Goal: Task Accomplishment & Management: Use online tool/utility

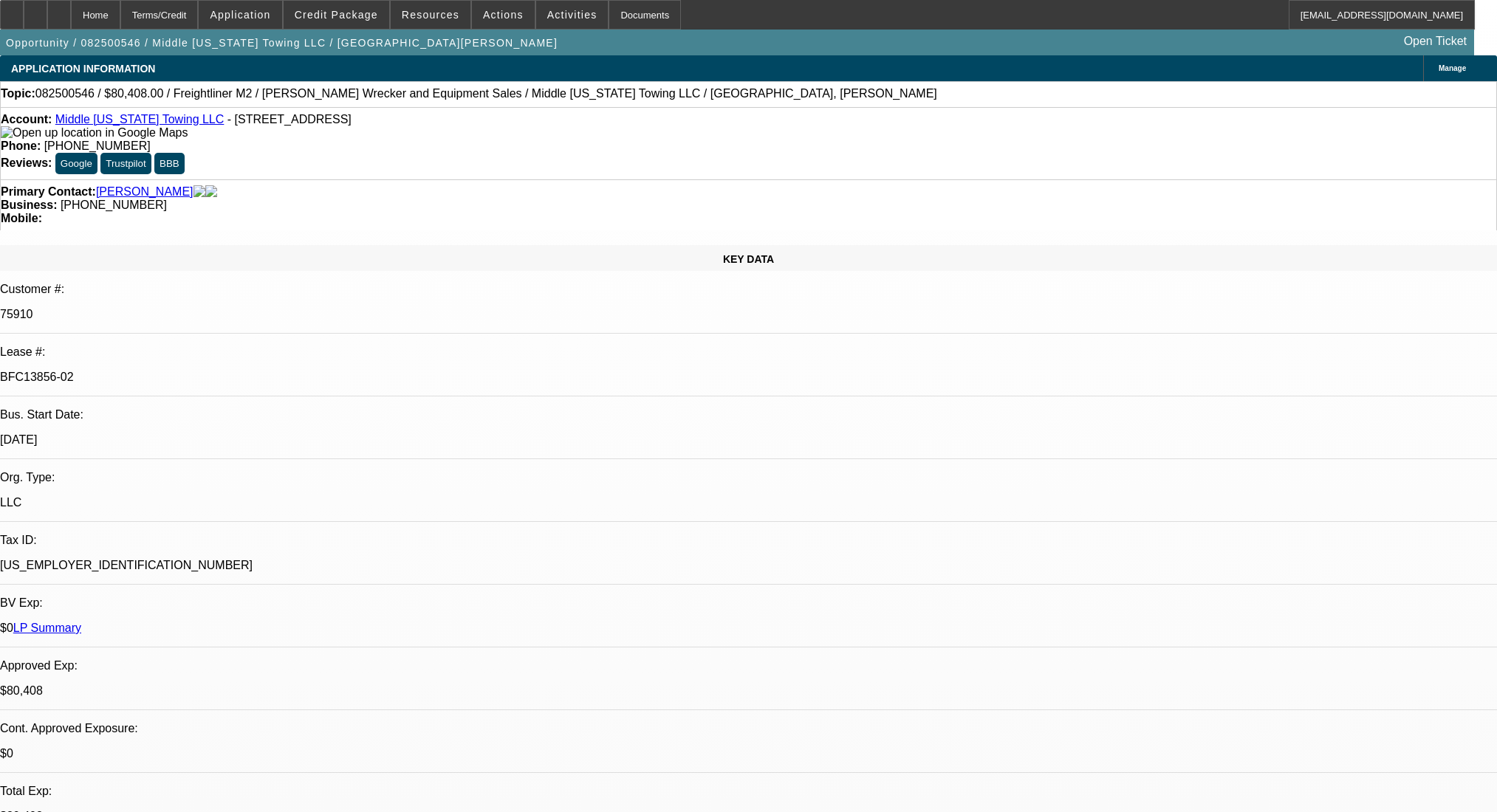
select select "0"
select select "2"
select select "0"
select select "6"
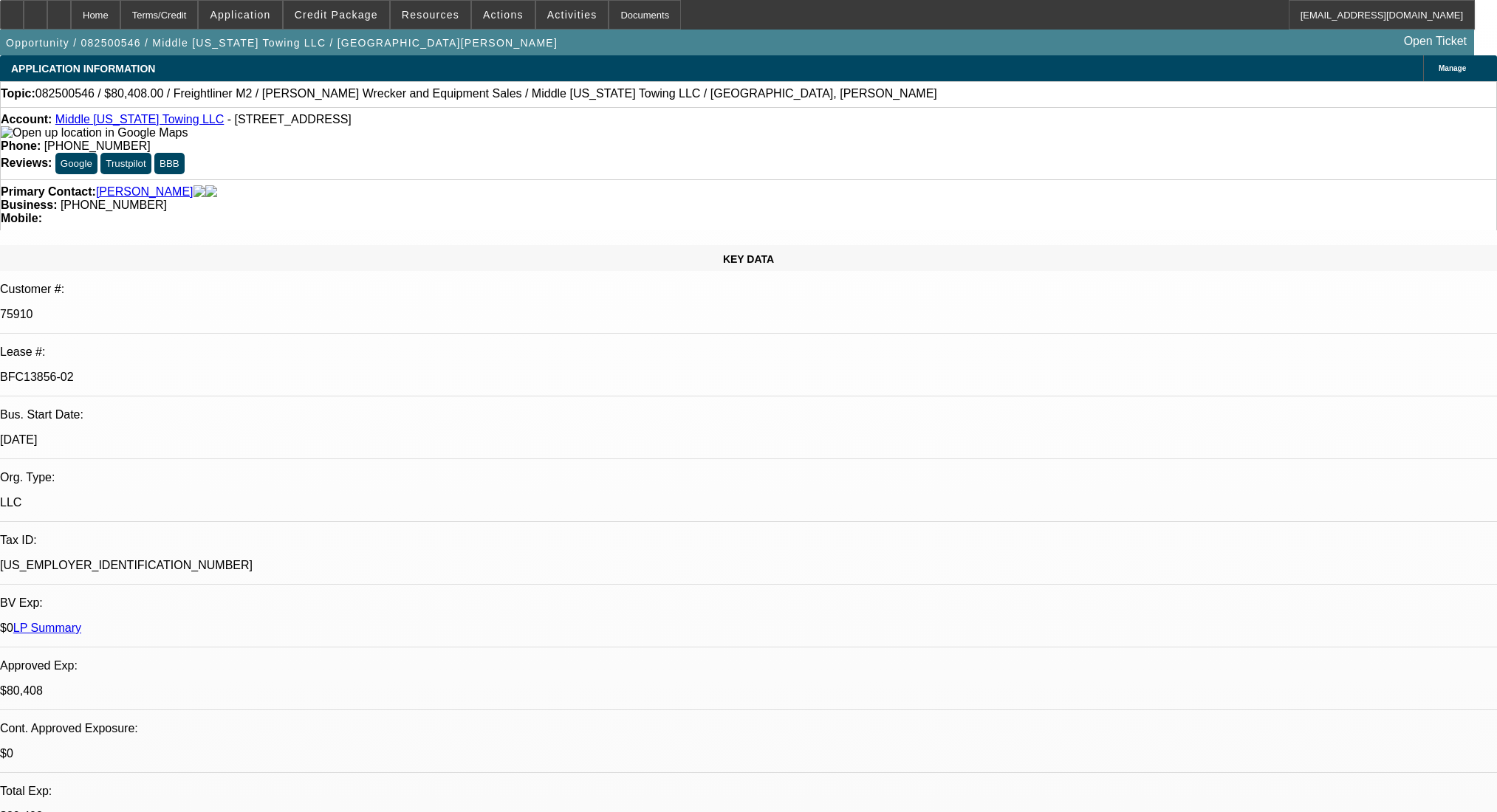
select select "0"
select select "6"
select select "0"
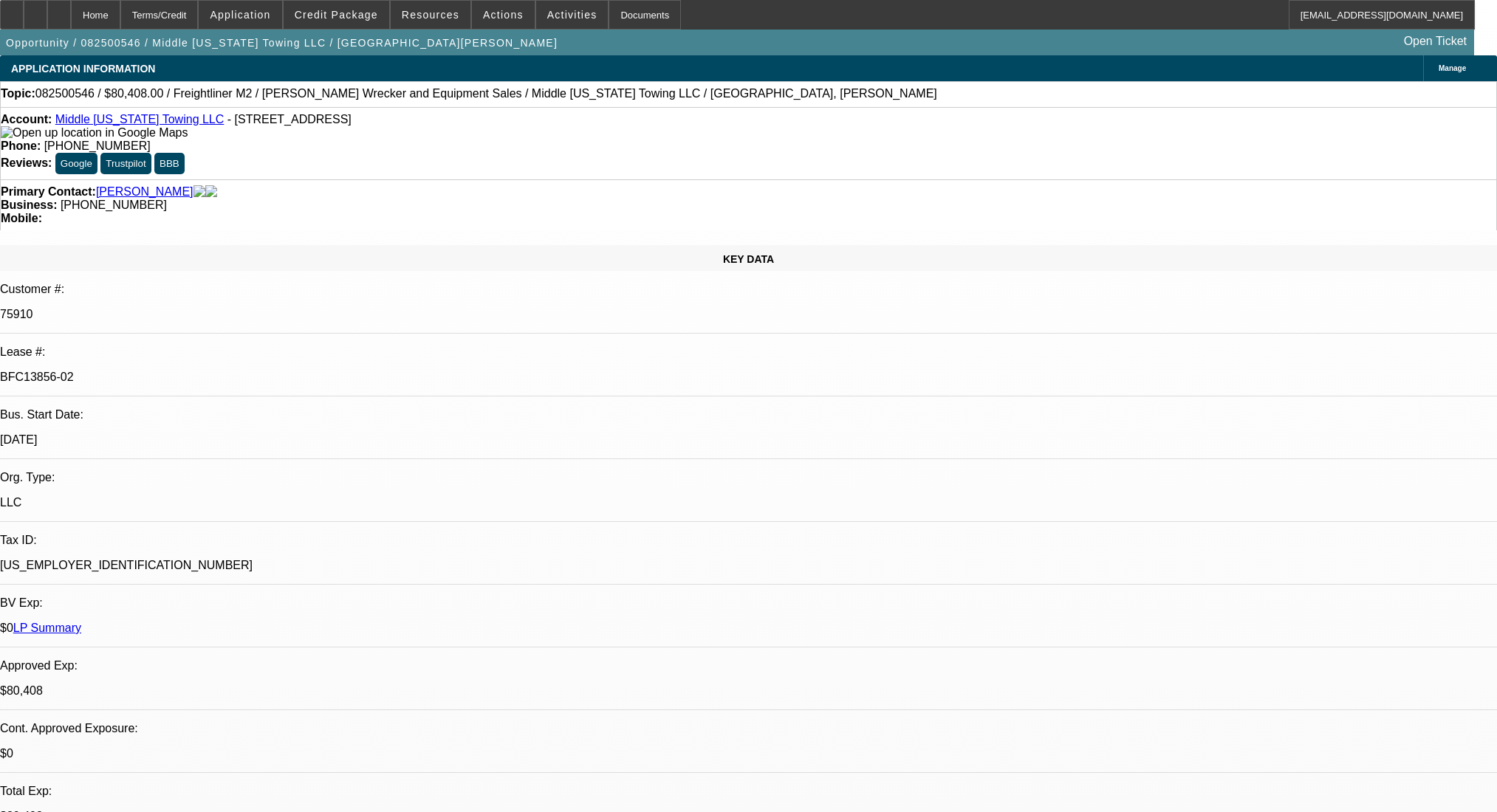
select select "0"
select select "2"
select select "0"
select select "6"
select select "0"
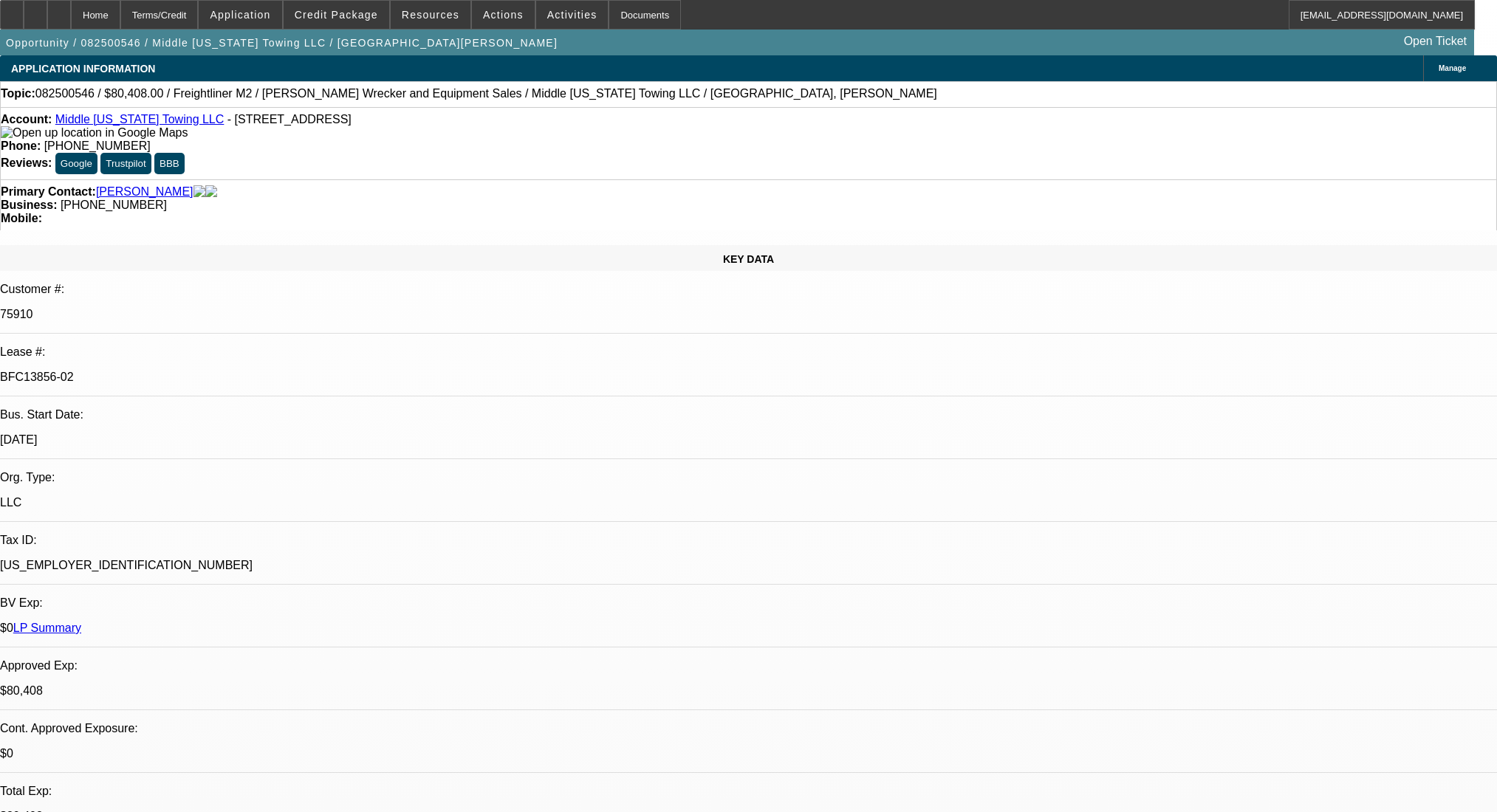
select select "0"
select select "2"
select select "0"
select select "6"
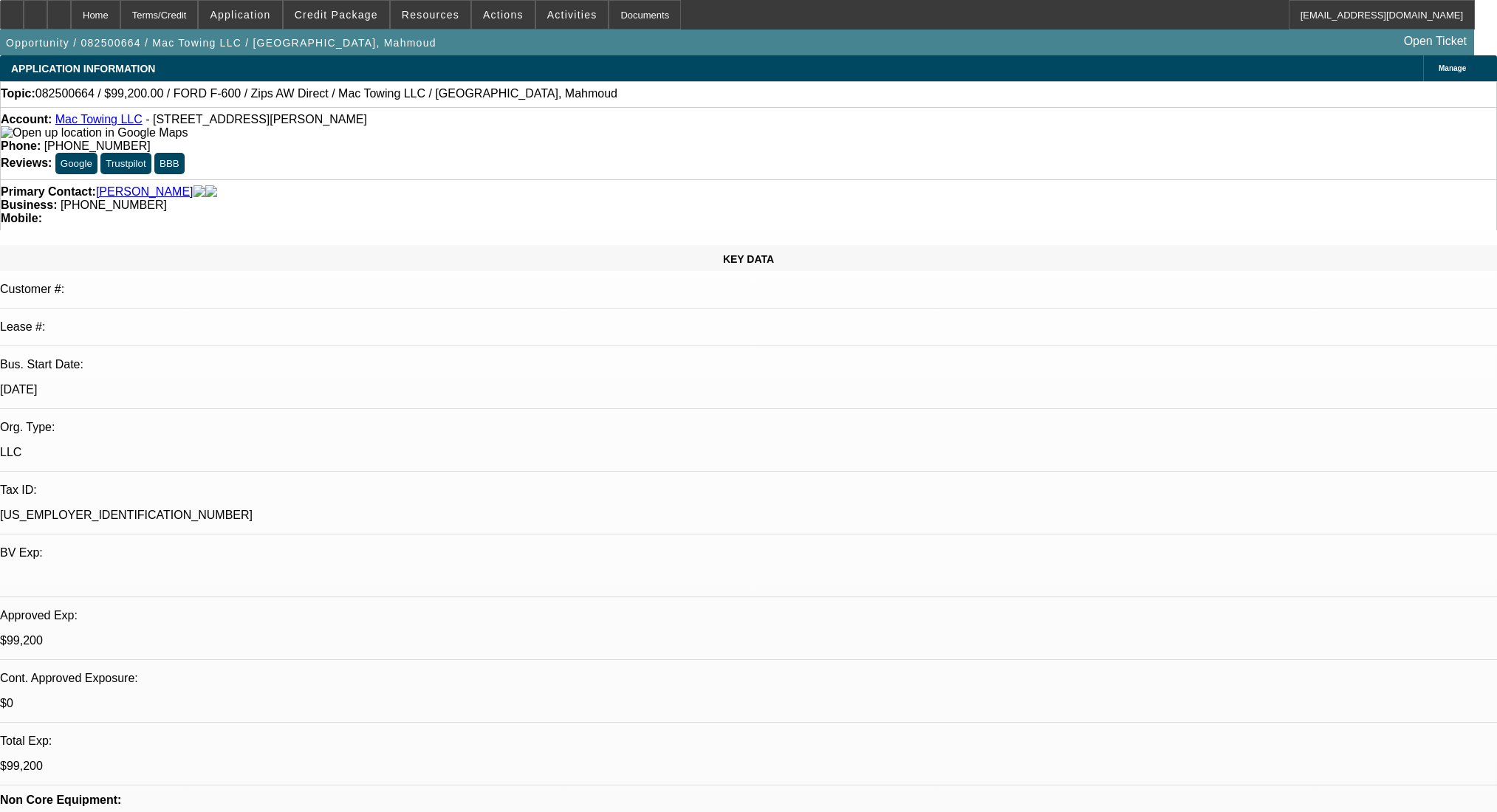
select select "0.2"
select select "2"
select select "0"
select select "6"
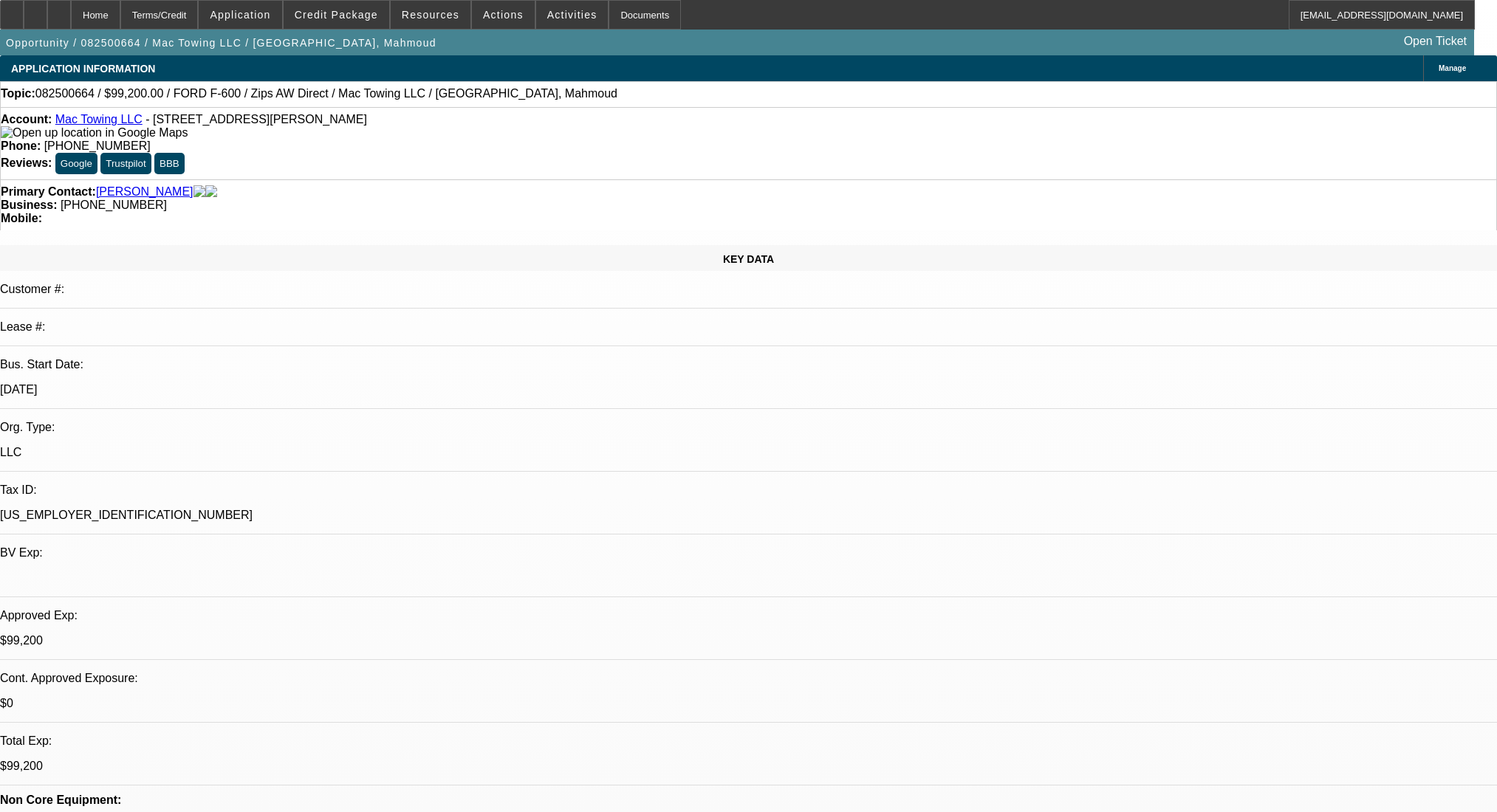
select select "0.2"
select select "2"
select select "0"
select select "6"
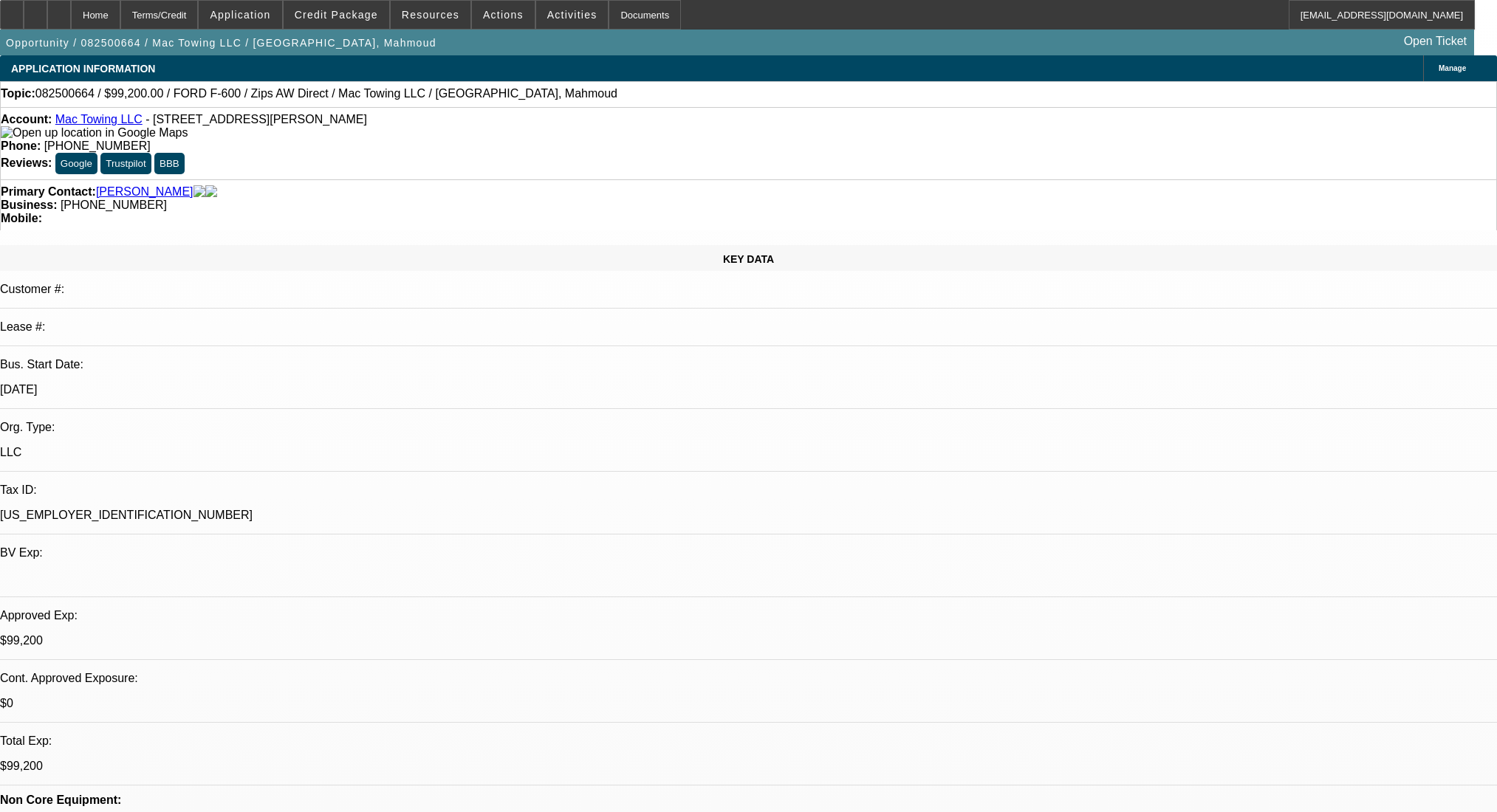
select select "0.2"
select select "2"
select select "0.1"
select select "4"
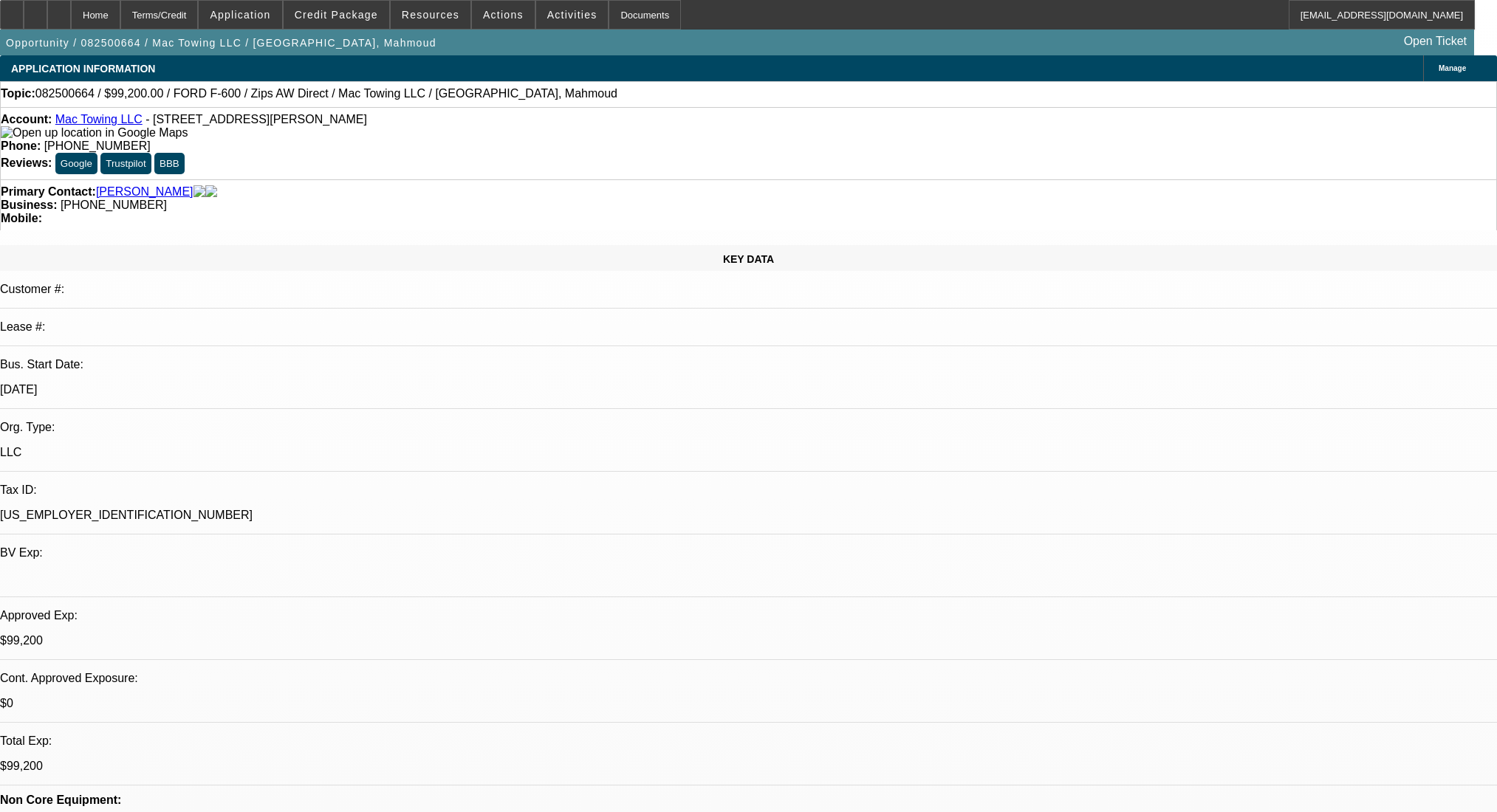
select select "0.2"
select select "2"
select select "0.1"
select select "4"
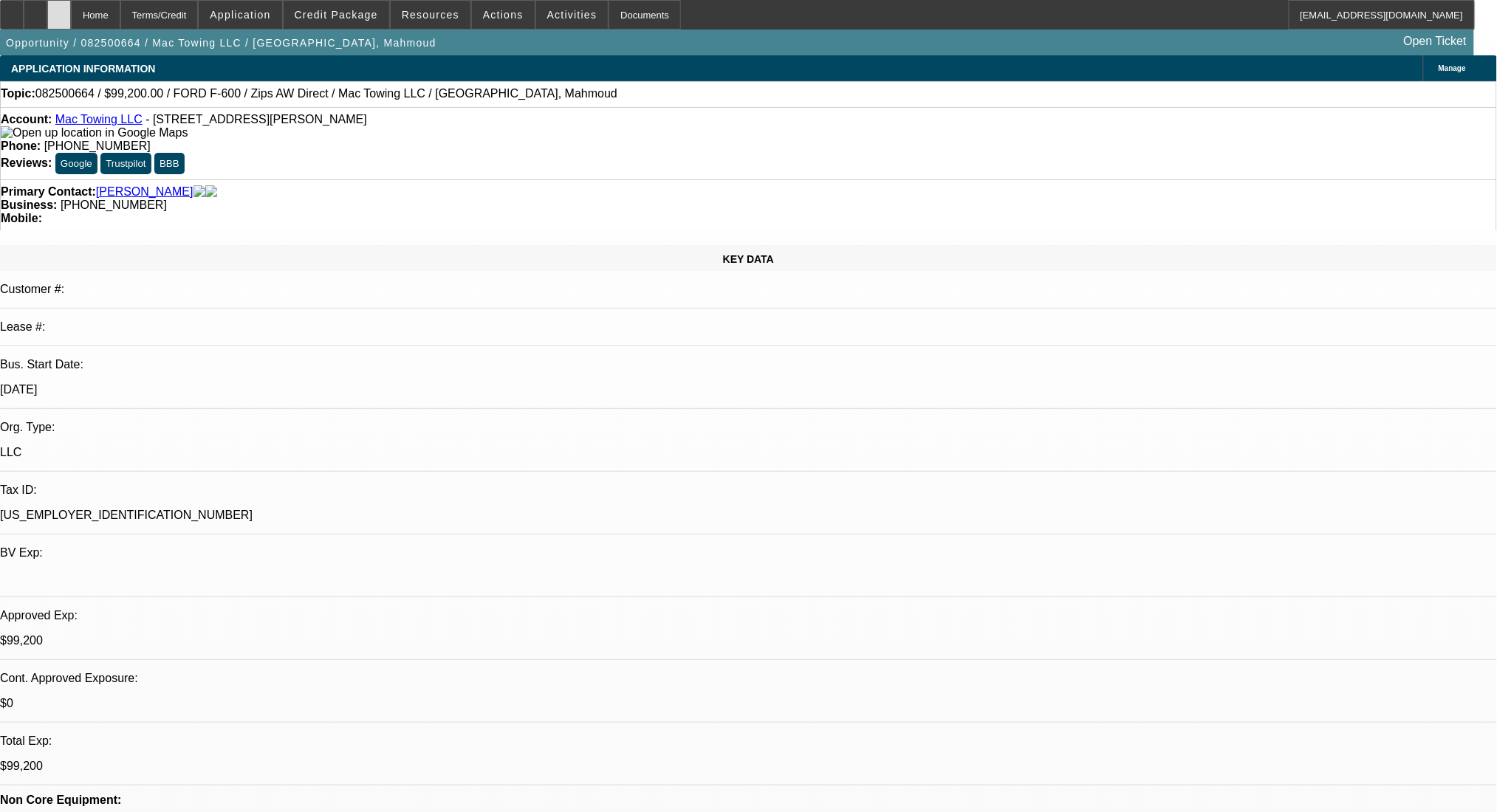
click at [71, 9] on div at bounding box center [59, 15] width 24 height 30
select select "0.2"
select select "2"
select select "0"
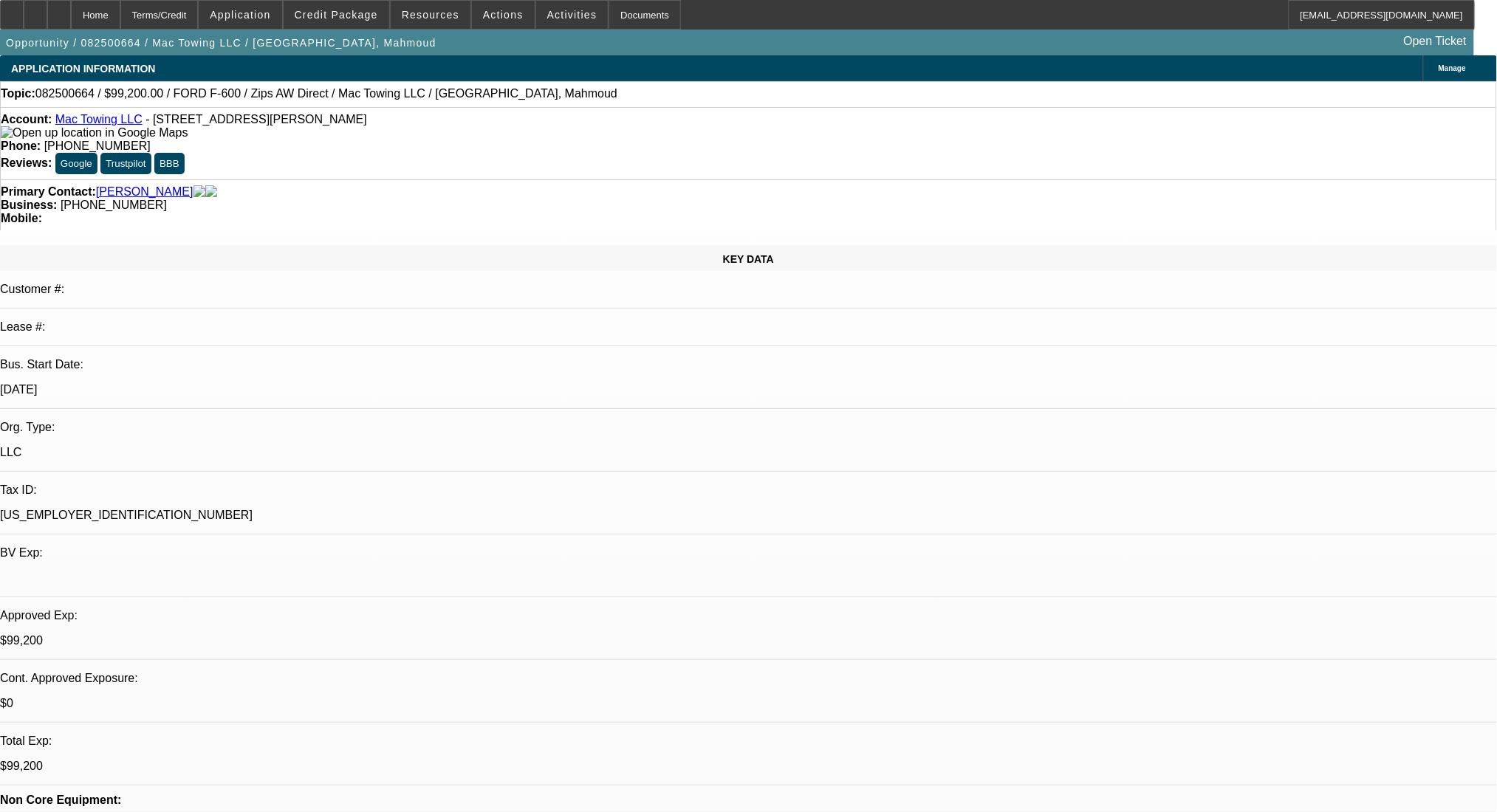
select select "6"
select select "0.2"
select select "2"
select select "0"
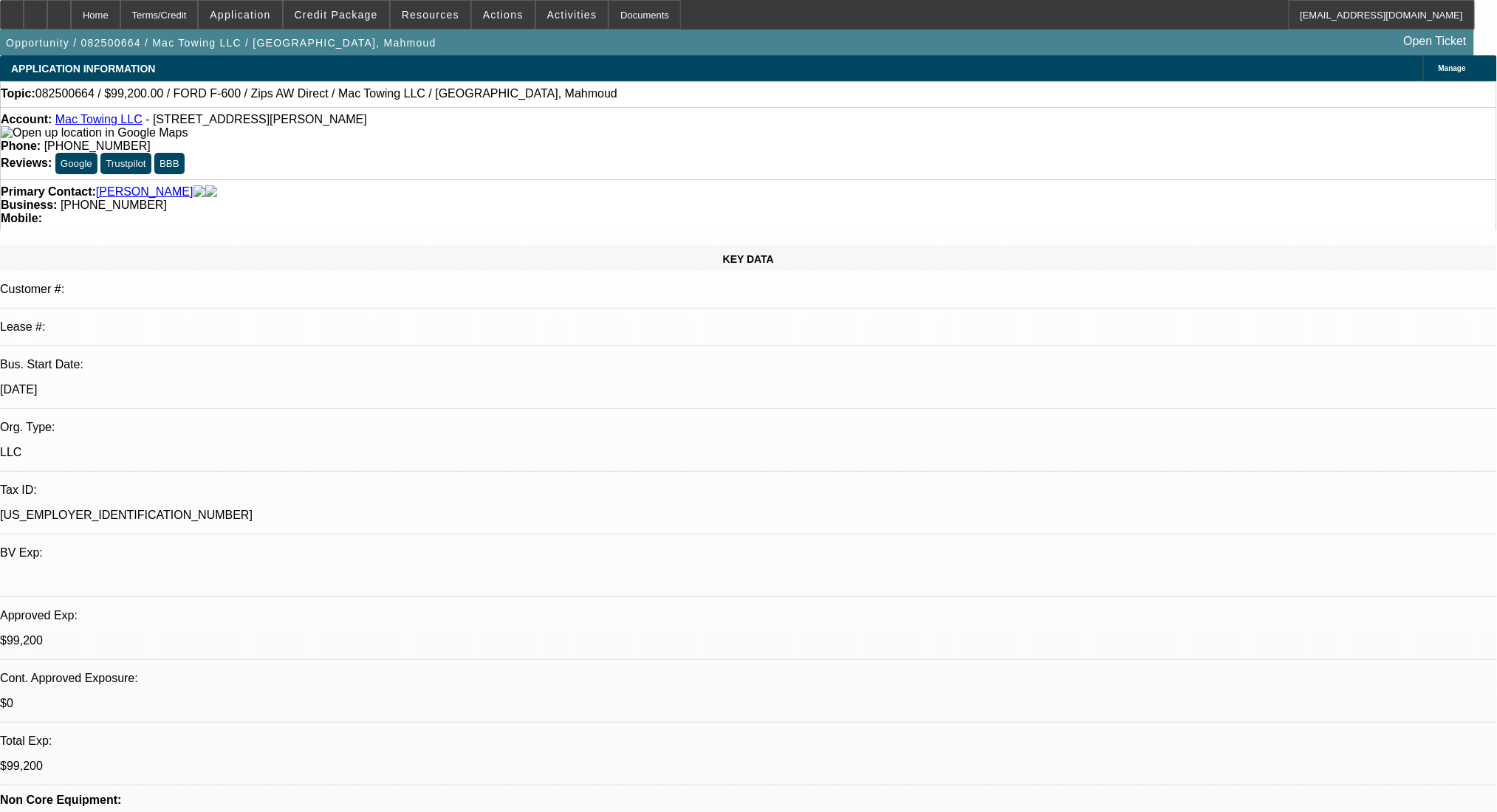
select select "6"
select select "0.2"
select select "2"
select select "0.1"
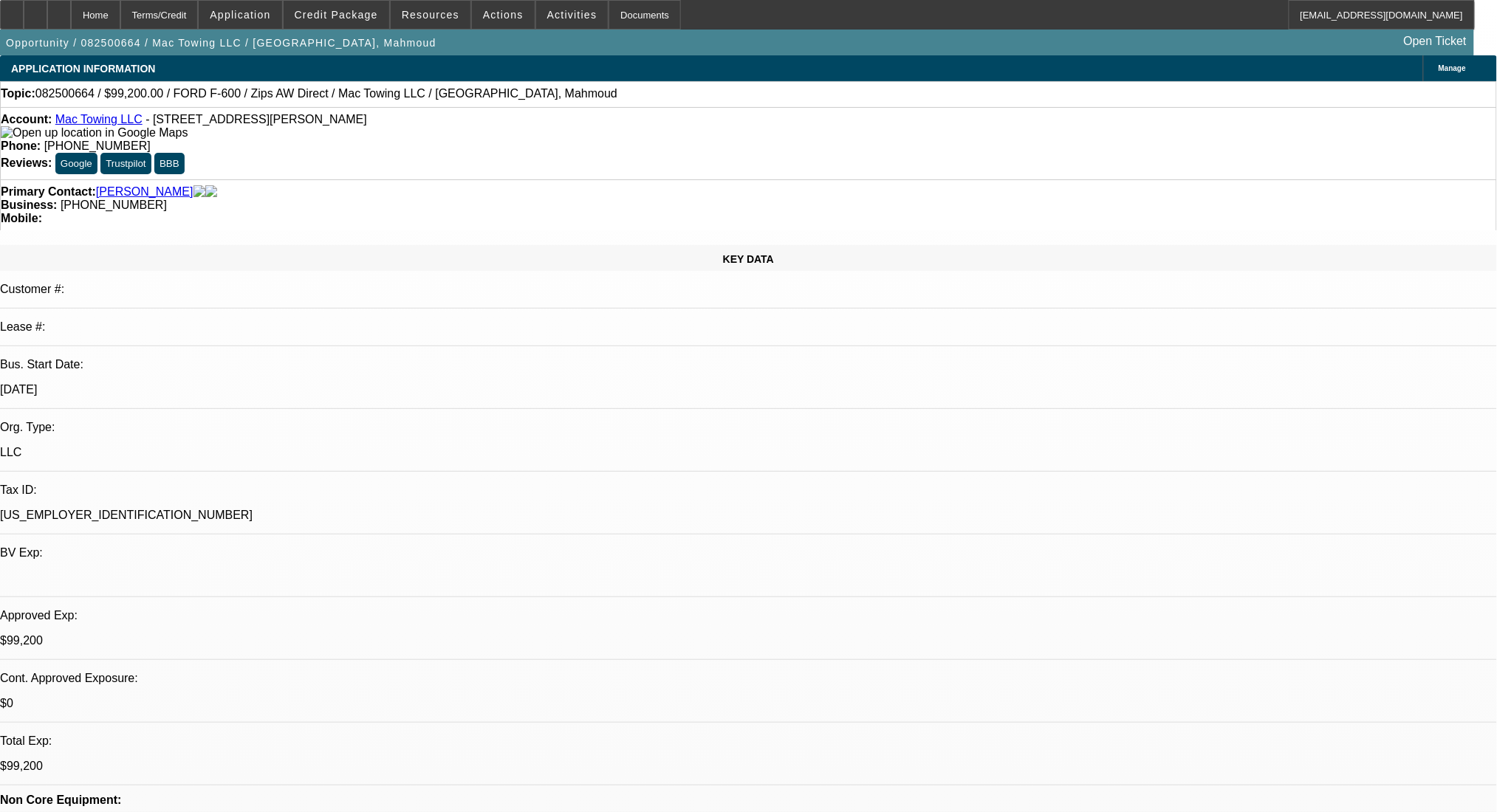
select select "4"
select select "0.2"
select select "2"
select select "0.1"
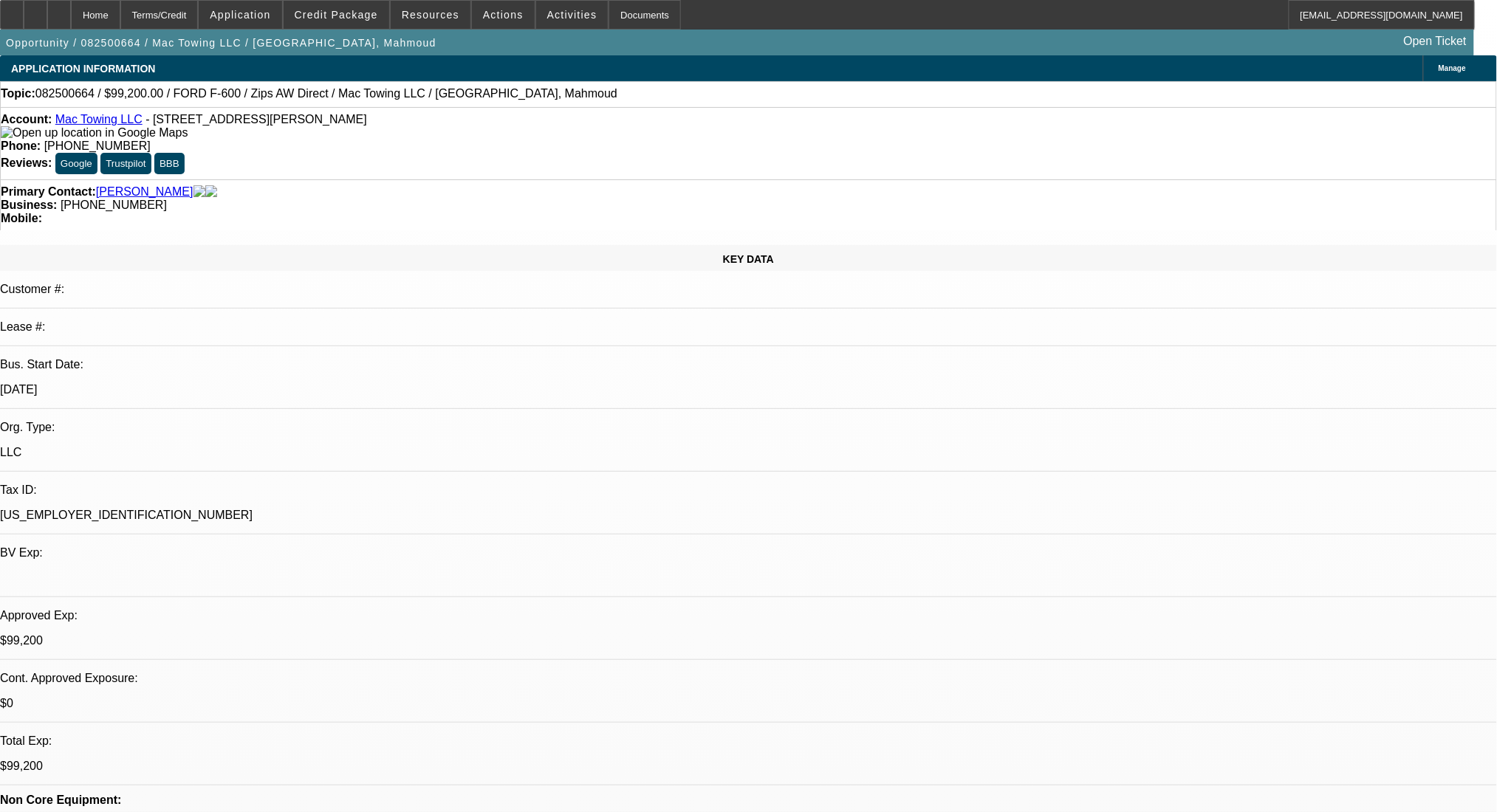
select select "4"
click at [198, 12] on div "Terms/Credit" at bounding box center [160, 15] width 79 height 30
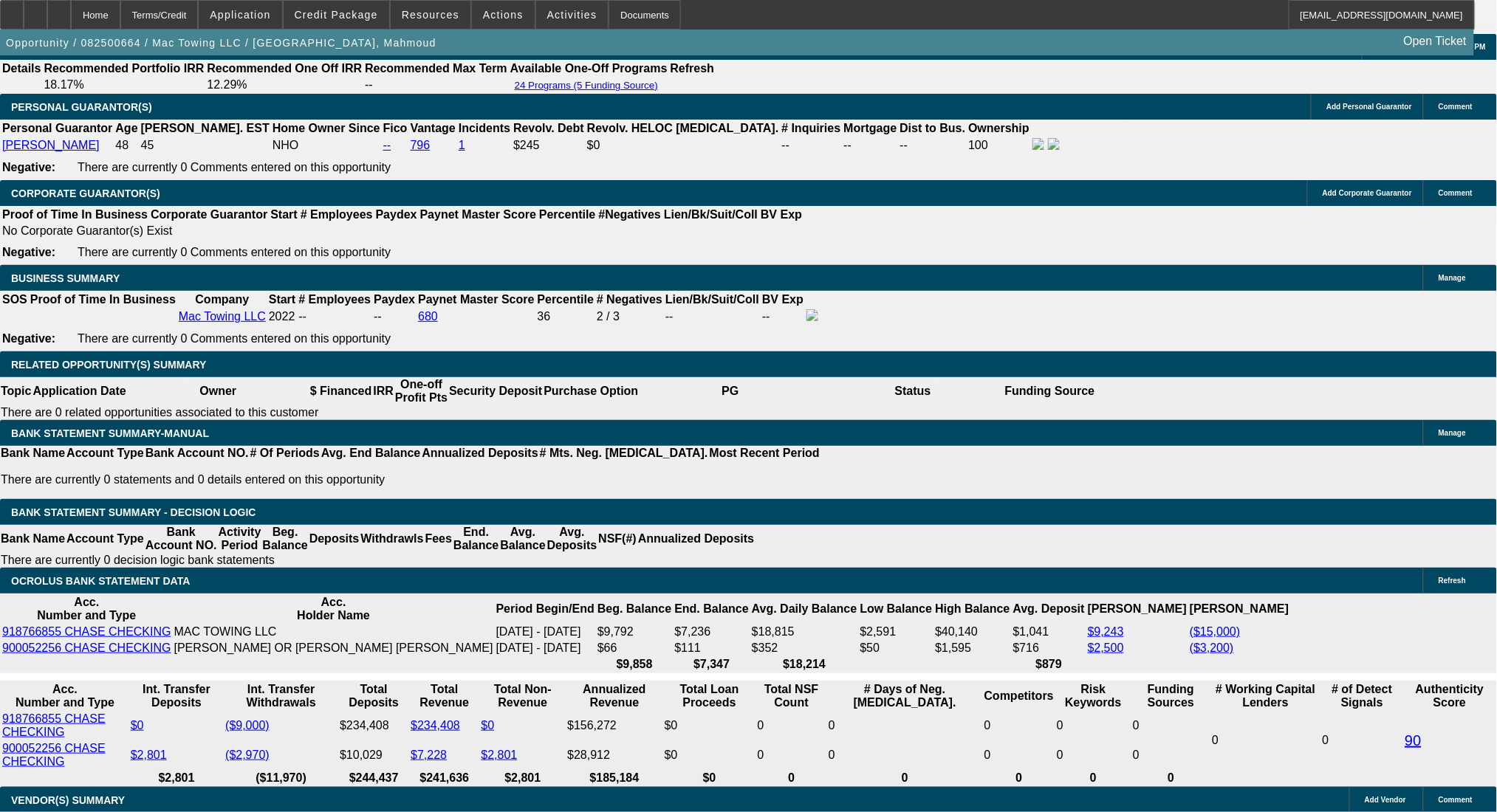
scroll to position [2263, 0]
